Goal: Find contact information: Find contact information

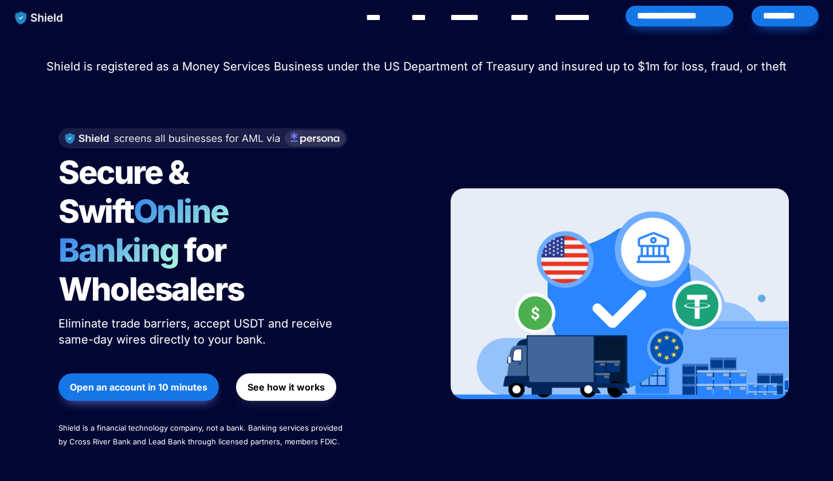
click at [471, 19] on link "********" at bounding box center [470, 18] width 41 height 14
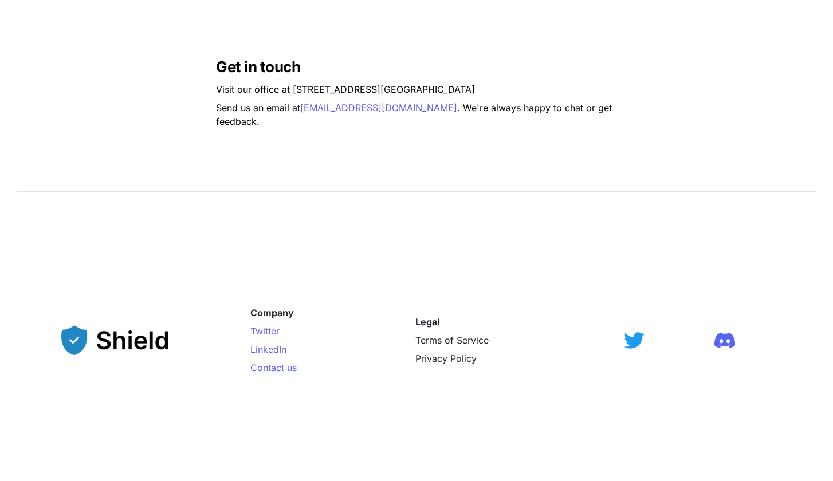
scroll to position [877, 0]
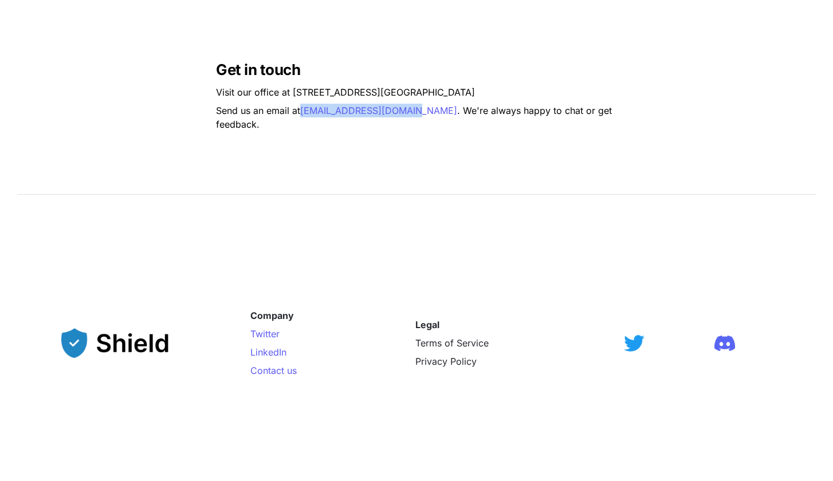
drag, startPoint x: 301, startPoint y: 116, endPoint x: 408, endPoint y: 121, distance: 107.8
click at [408, 121] on p "Send us an email at founders@getshield.xyz . We're always happy to chat or get …" at bounding box center [416, 117] width 401 height 32
copy p "founders@getshield.xyz"
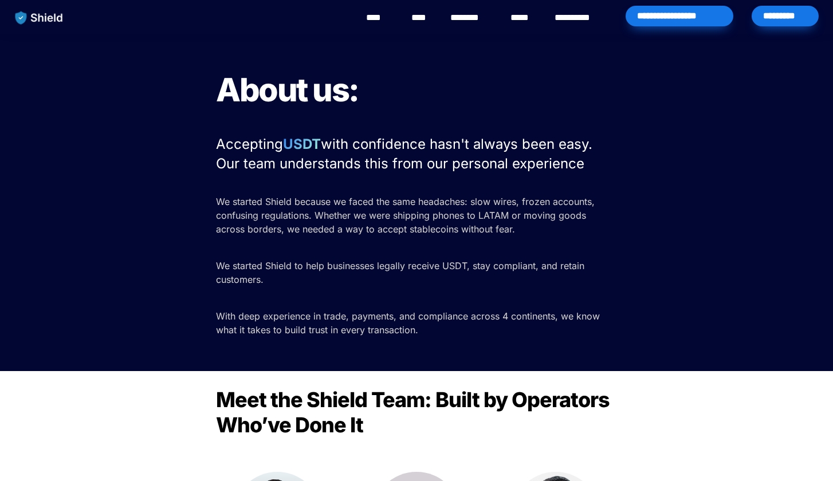
scroll to position [0, 0]
click at [42, 14] on img "main navigation" at bounding box center [39, 18] width 59 height 24
